Goal: Information Seeking & Learning: Learn about a topic

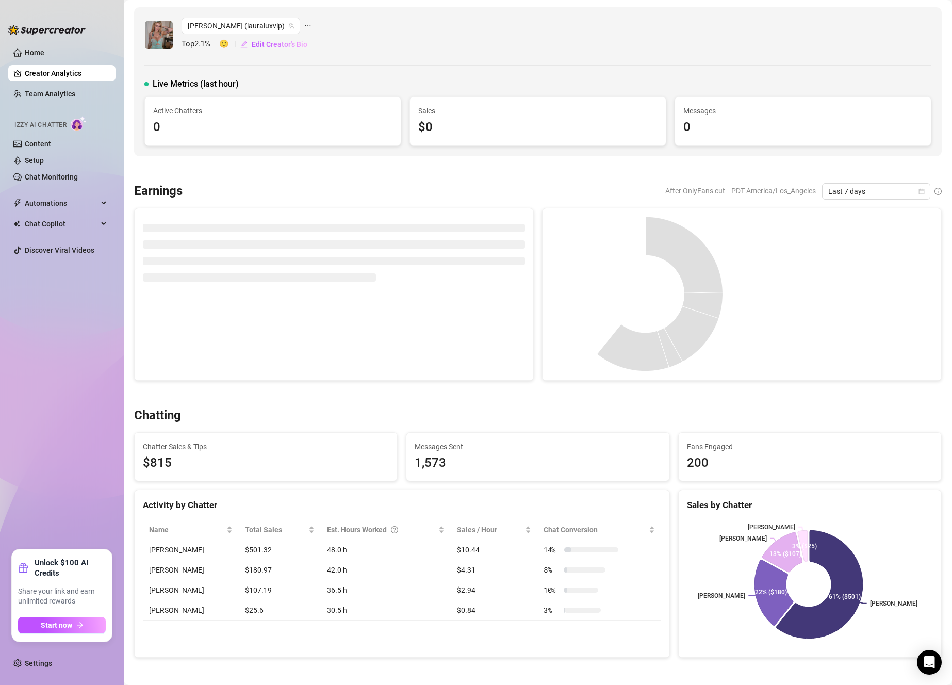
click at [64, 62] on ul "Home Creator Analytics Team Analytics Izzy AI Chatter Content Setup Chat Monito…" at bounding box center [61, 292] width 107 height 505
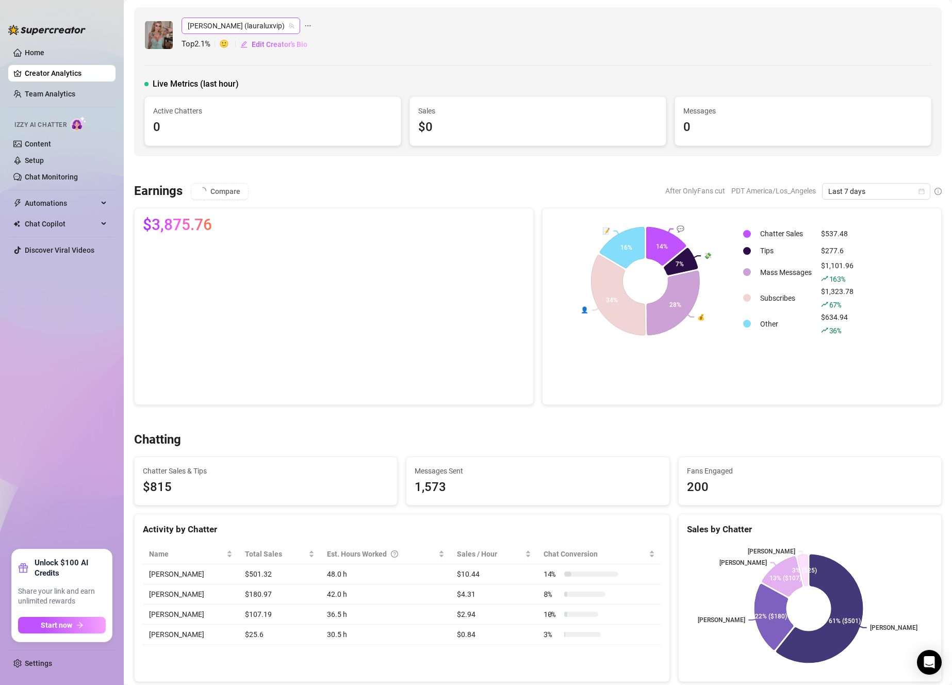
click at [217, 21] on span "[PERSON_NAME] (lauraluxvip)" at bounding box center [241, 25] width 106 height 15
click at [223, 20] on span "[PERSON_NAME] (lauraluxvip)" at bounding box center [241, 25] width 106 height 15
click at [220, 30] on span "[PERSON_NAME] (lauraluxvip)" at bounding box center [241, 25] width 106 height 15
click at [257, 43] on span "( mishamai )" at bounding box center [260, 46] width 37 height 11
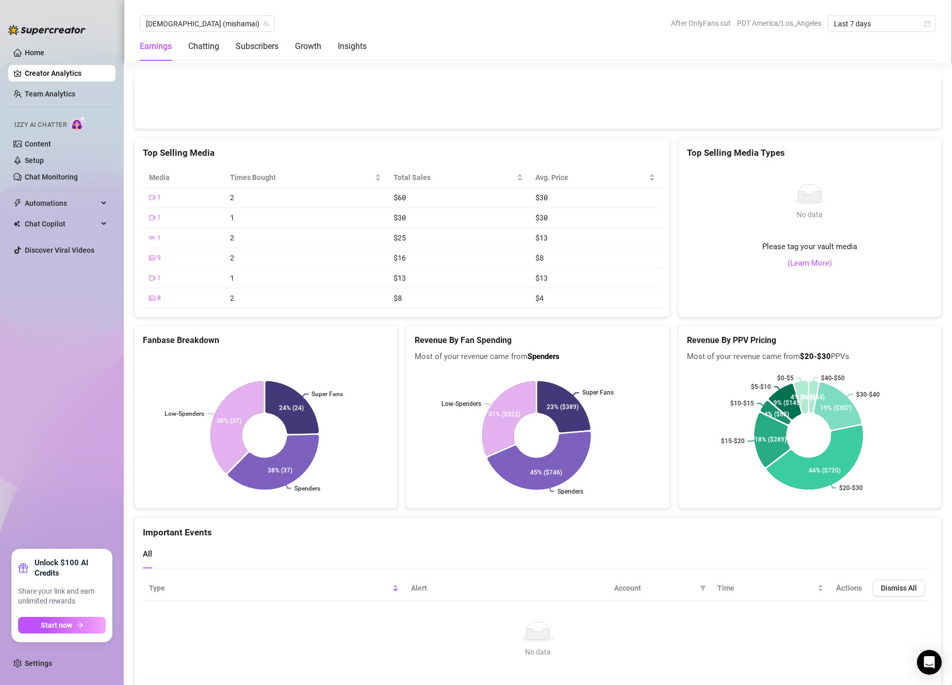
scroll to position [1404, 0]
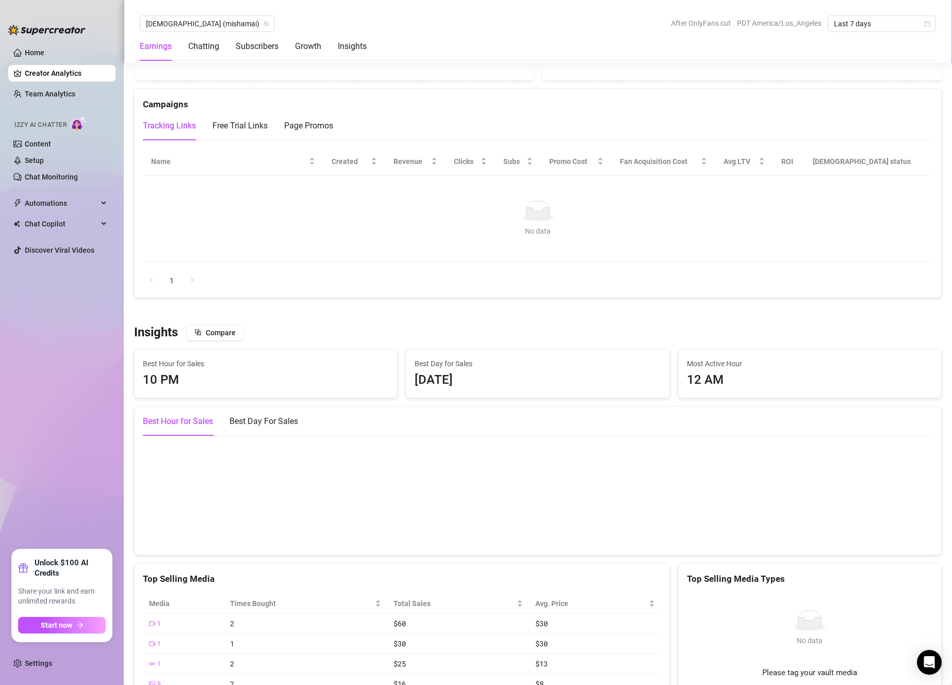
drag, startPoint x: 376, startPoint y: 315, endPoint x: 366, endPoint y: 312, distance: 10.0
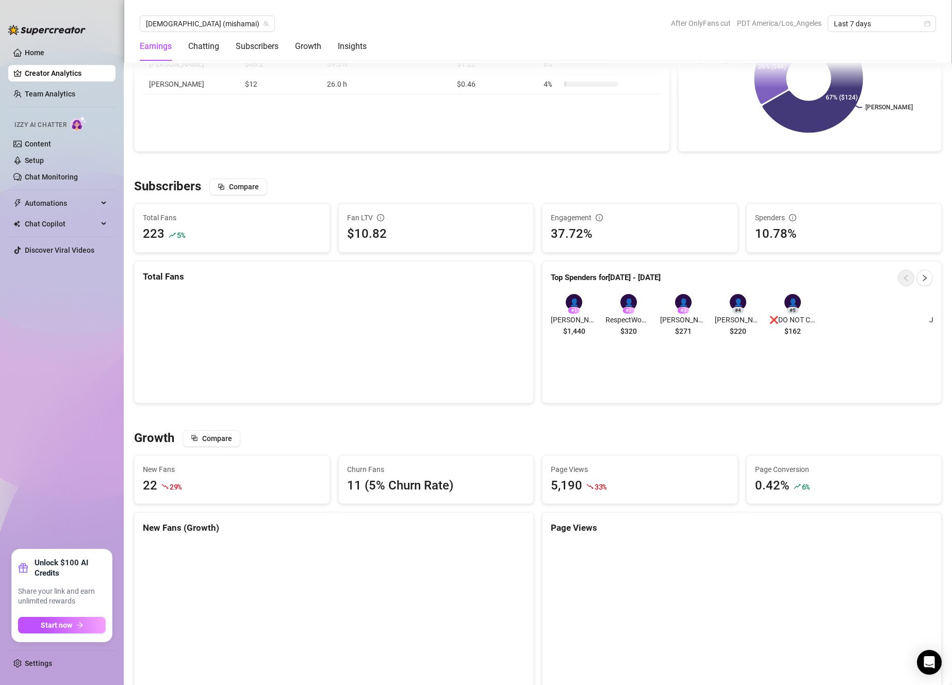
scroll to position [519, 0]
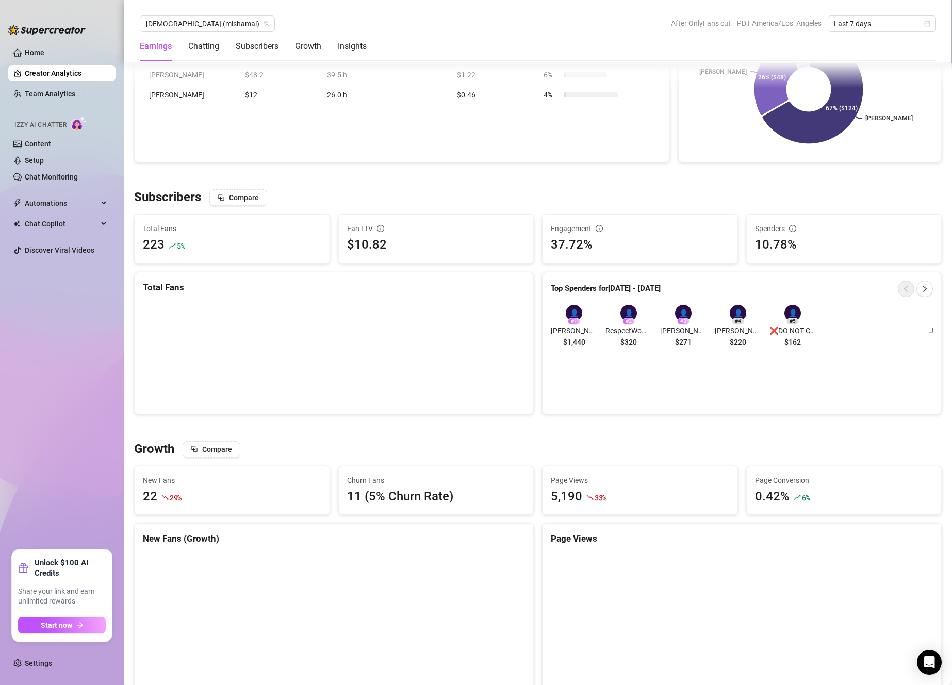
click at [178, 38] on div "Earnings Chatting Subscribers Growth Insights" at bounding box center [253, 46] width 227 height 29
click at [173, 30] on span "[DEMOGRAPHIC_DATA] (mishamai)" at bounding box center [207, 23] width 123 height 15
click at [224, 81] on span "( lauraluxvip )" at bounding box center [244, 80] width 40 height 11
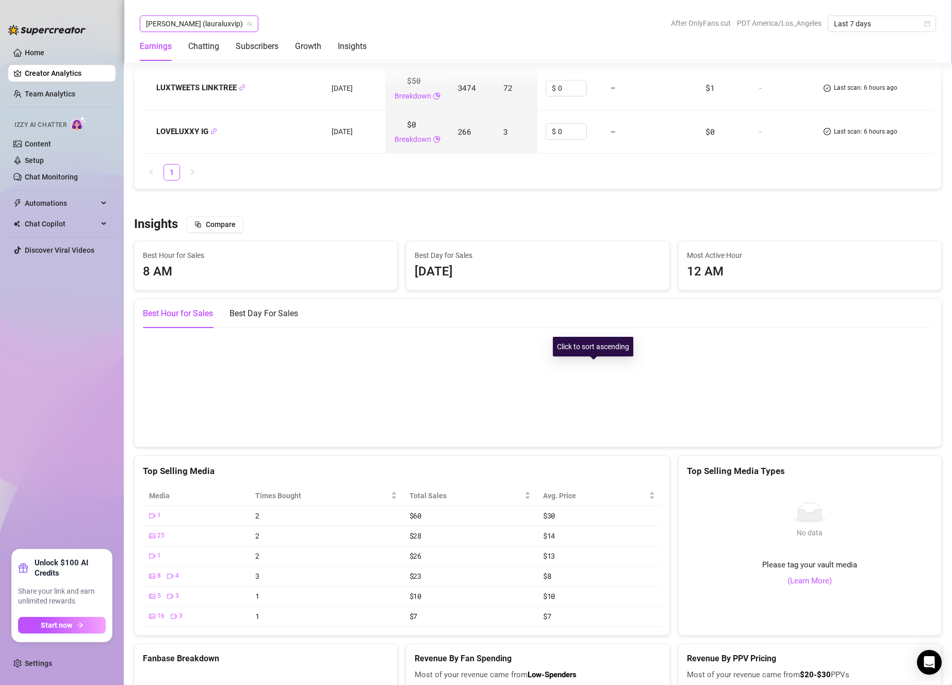
scroll to position [1333, 0]
